Goal: Check status: Check status

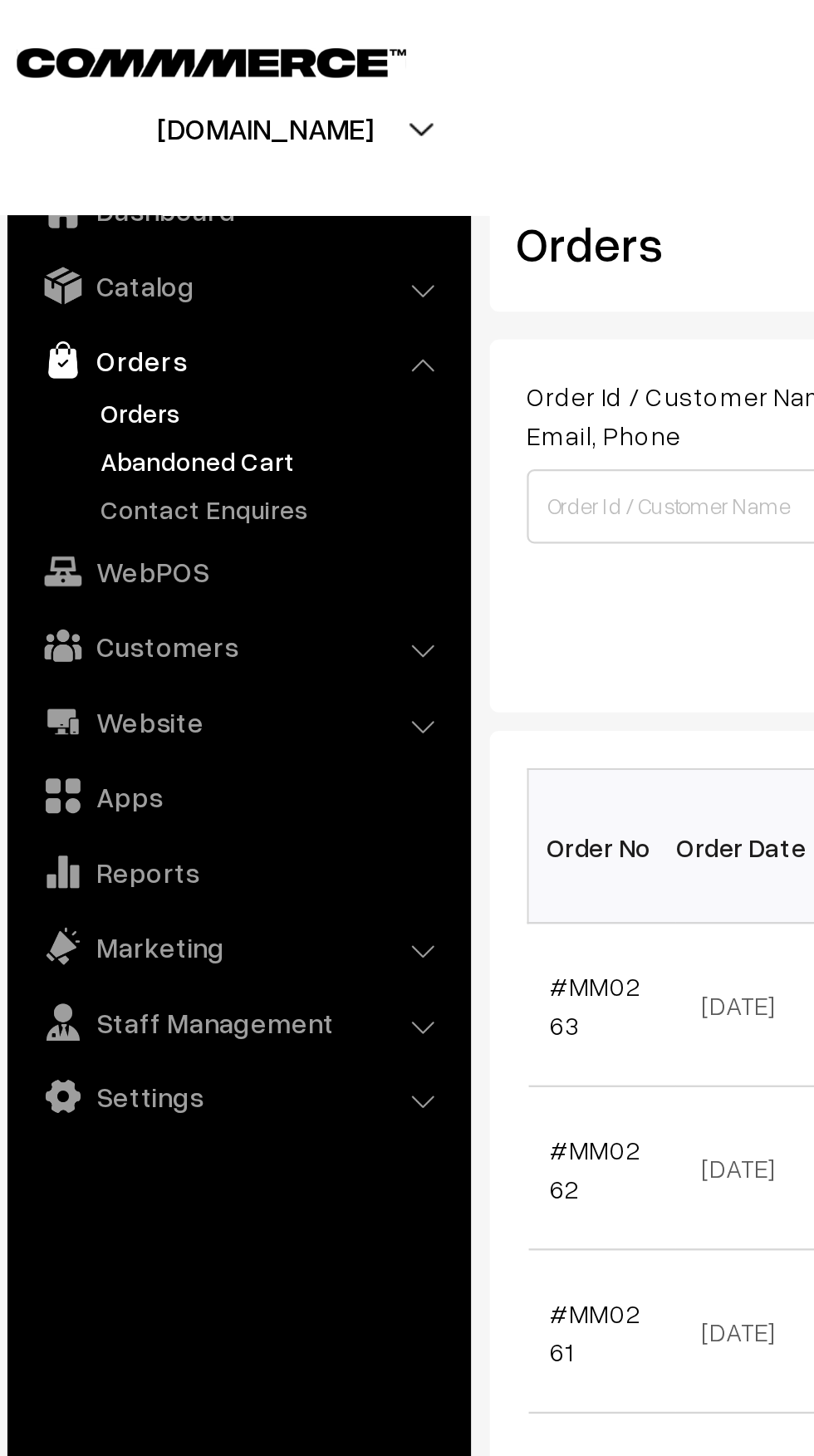
click at [70, 200] on link "Abandoned Cart" at bounding box center [136, 207] width 165 height 17
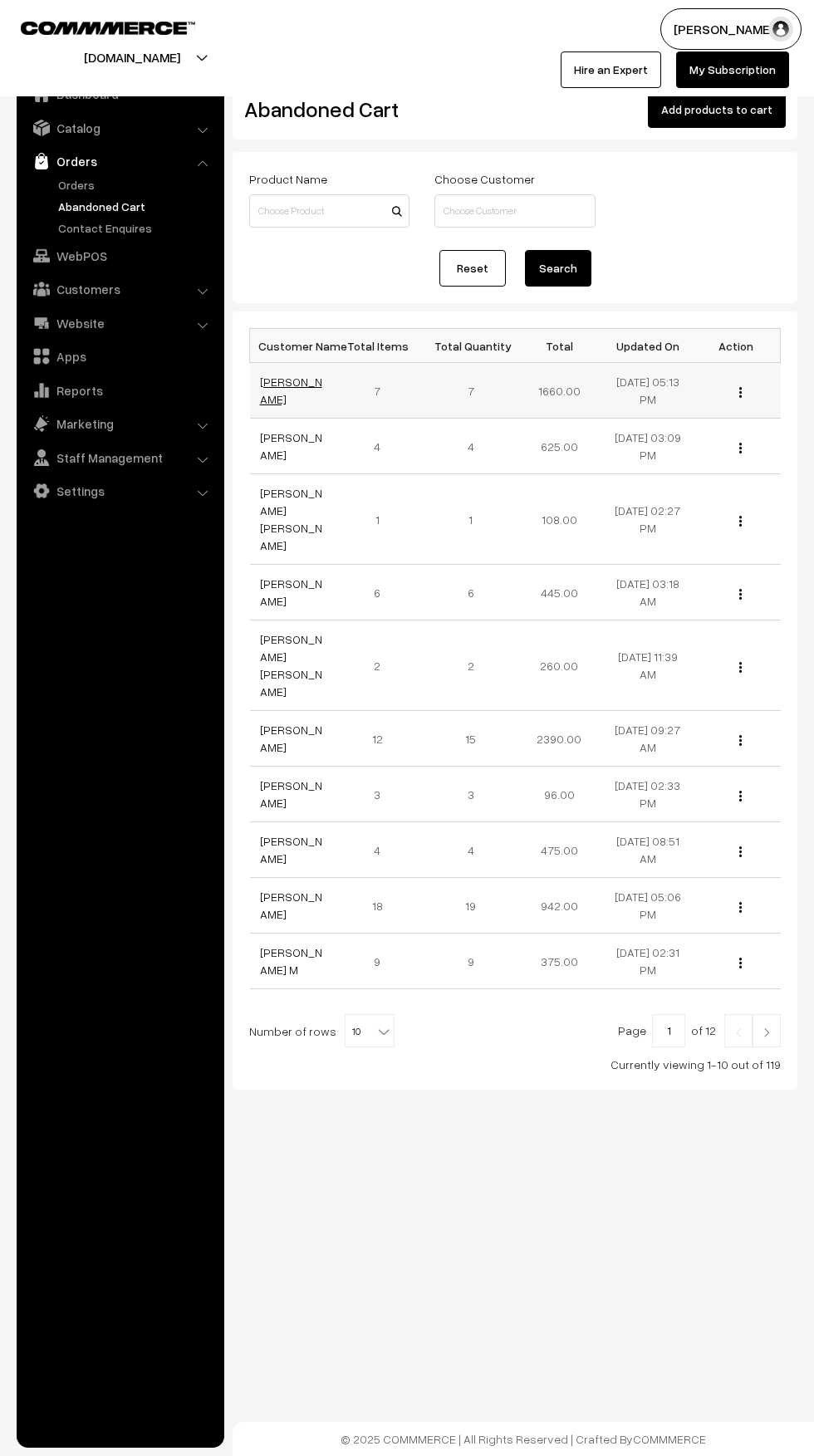
click at [282, 391] on link "[PERSON_NAME]" at bounding box center [291, 390] width 63 height 31
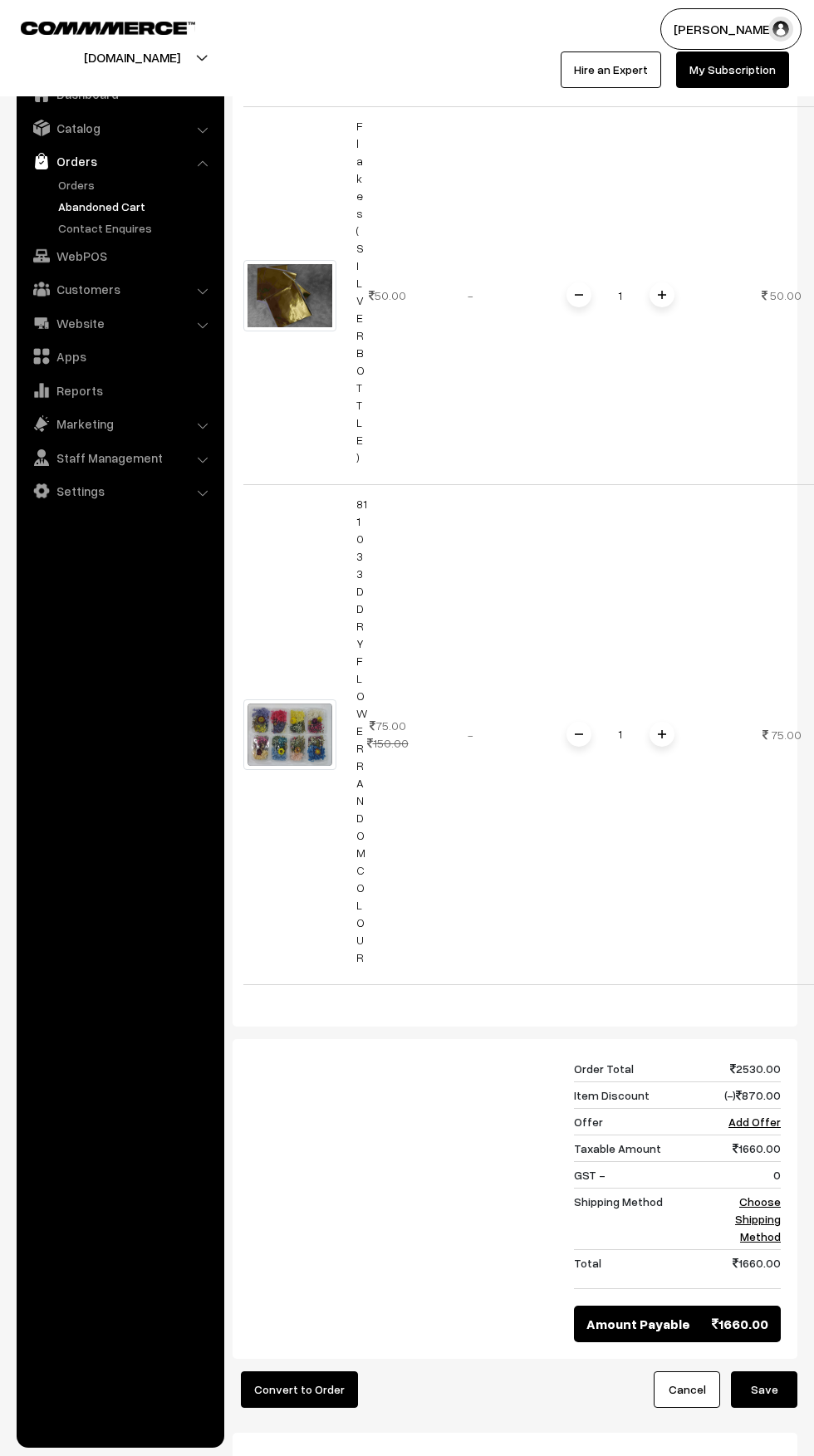
scroll to position [793, 0]
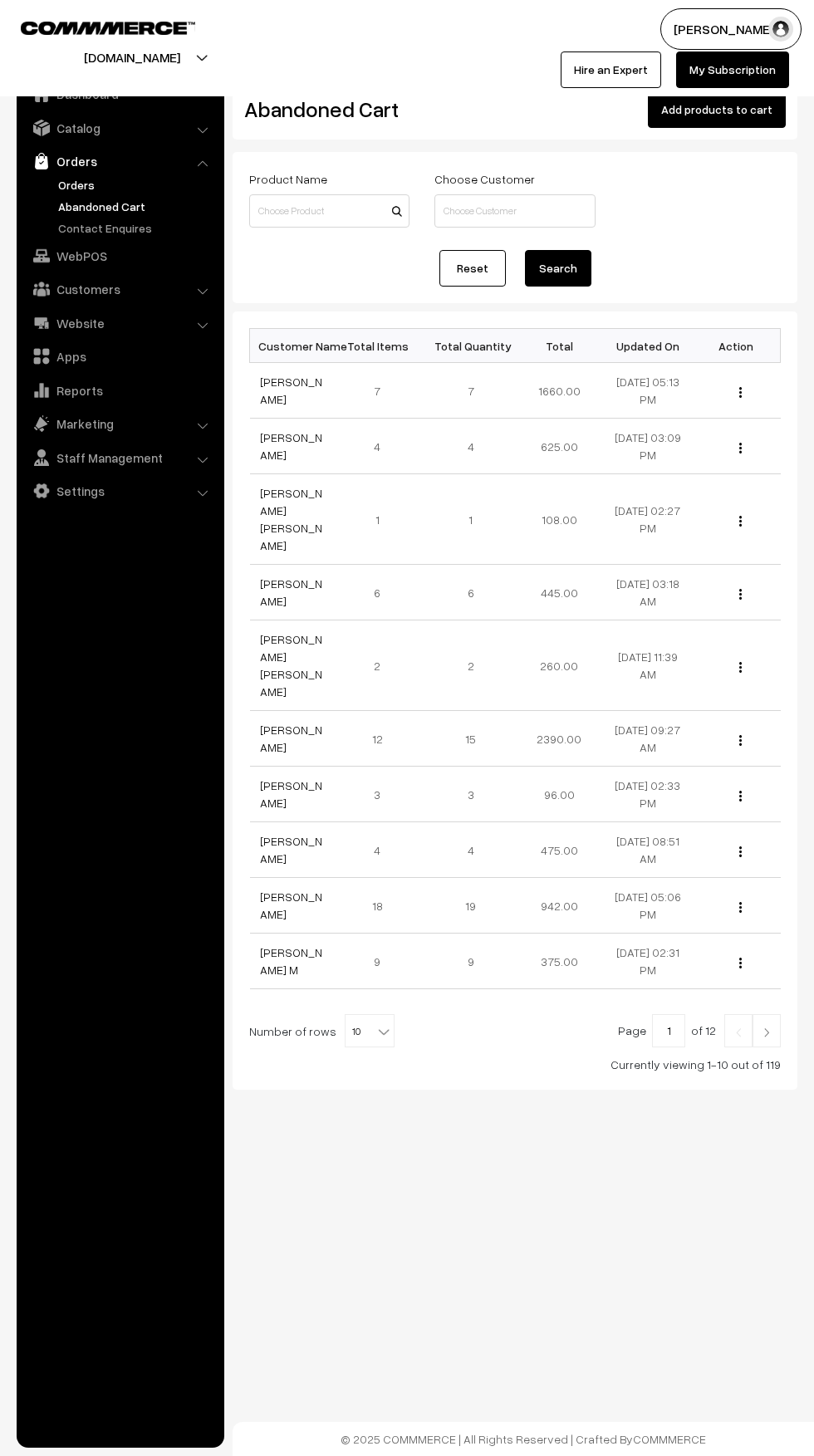
click at [69, 188] on link "Orders" at bounding box center [136, 185] width 165 height 17
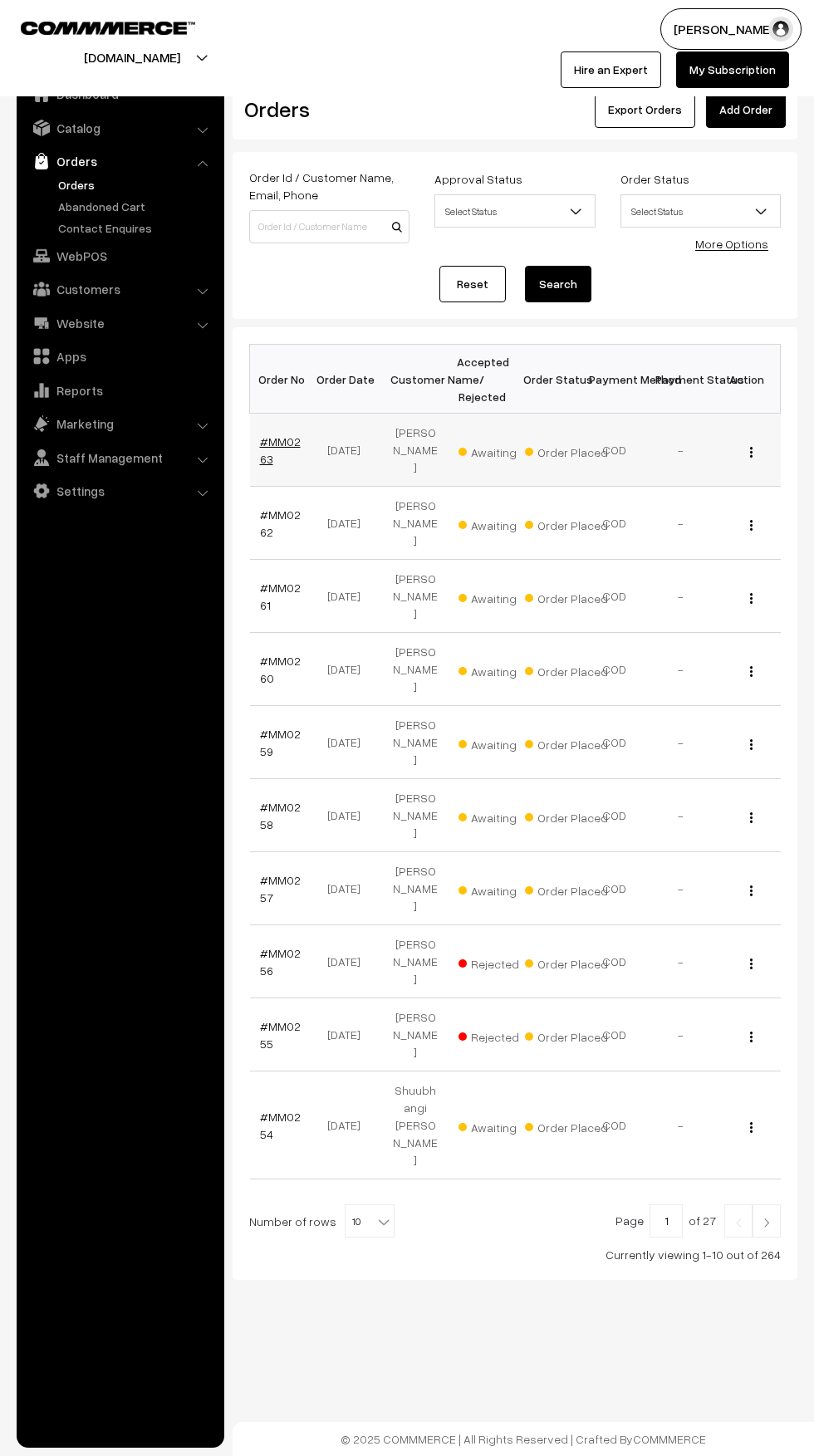
click at [275, 434] on link "#MM0263" at bounding box center [280, 449] width 41 height 31
